Goal: Task Accomplishment & Management: Use online tool/utility

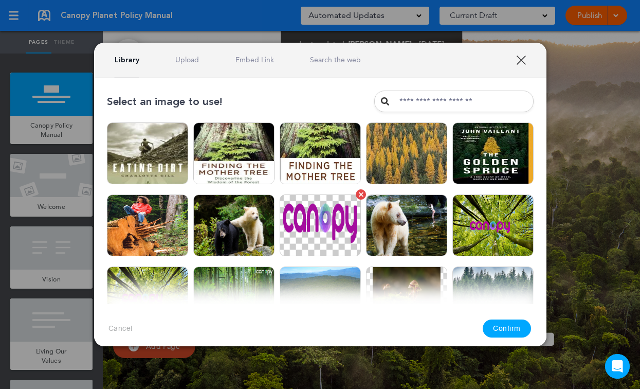
click at [331, 238] on img at bounding box center [320, 225] width 81 height 62
click at [502, 326] on button "Confirm" at bounding box center [507, 328] width 48 height 18
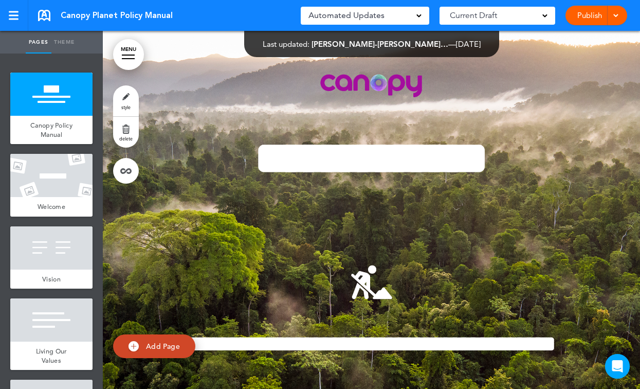
click at [619, 16] on div at bounding box center [615, 16] width 10 height 20
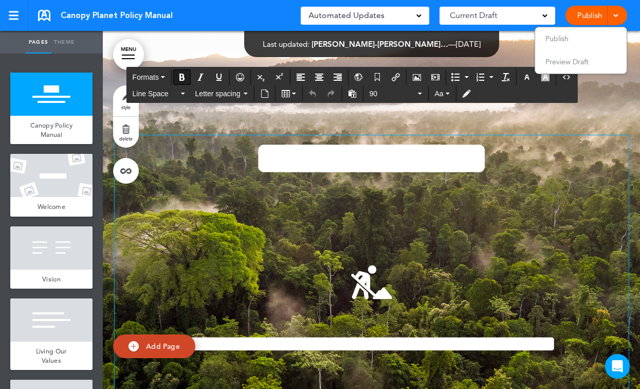
click at [489, 140] on strong "**********" at bounding box center [372, 158] width 234 height 46
click at [569, 60] on span "Preview Draft" at bounding box center [567, 61] width 43 height 9
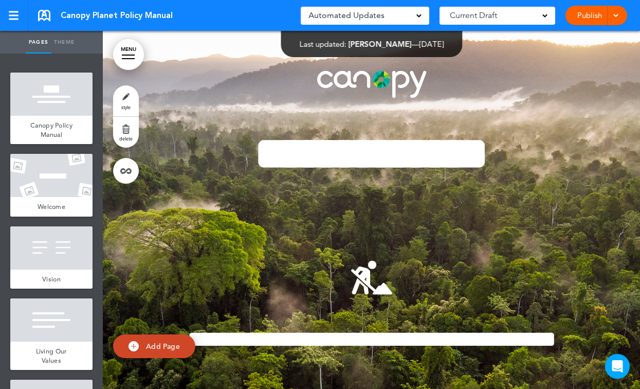
scroll to position [52430, 0]
